Goal: Download file/media

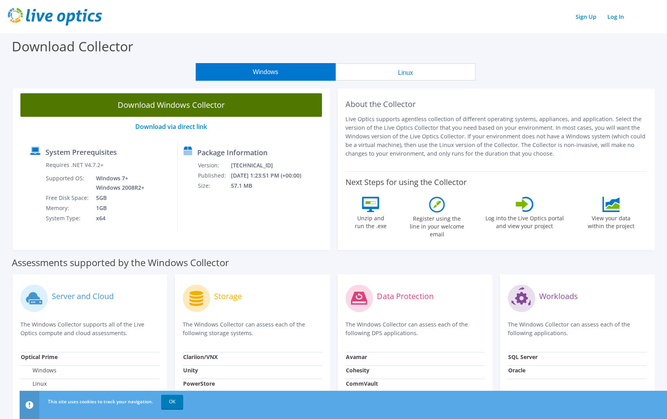
click at [224, 107] on link "Download Windows Collector" at bounding box center [171, 105] width 302 height 24
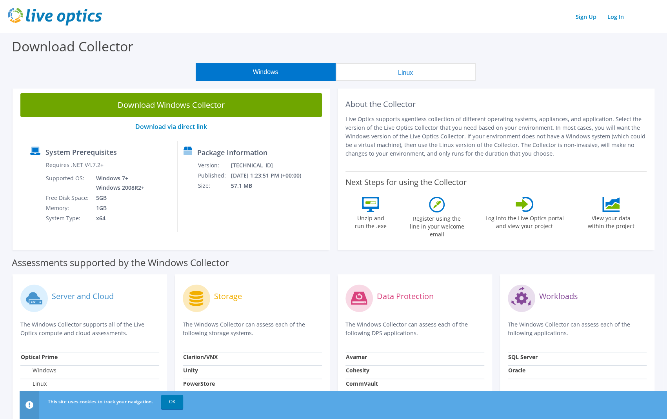
click at [532, 127] on p "Live Optics supports agentless collection of different operating systems, appli…" at bounding box center [497, 136] width 302 height 43
click at [506, 361] on div "Workloads The Windows Collector can assess each of the following applications. …" at bounding box center [577, 412] width 155 height 275
click at [524, 39] on div "Download Collector" at bounding box center [333, 48] width 659 height 30
drag, startPoint x: 497, startPoint y: 316, endPoint x: 493, endPoint y: 300, distance: 16.0
click at [497, 315] on div "Workloads The Windows Collector can assess each of the following applications. …" at bounding box center [577, 412] width 162 height 275
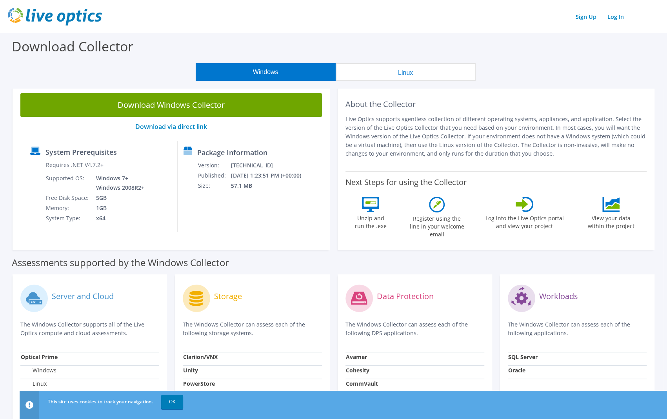
click at [435, 208] on icon at bounding box center [437, 205] width 16 height 16
click at [621, 20] on link "Log In" at bounding box center [616, 16] width 24 height 11
